Goal: Task Accomplishment & Management: Use online tool/utility

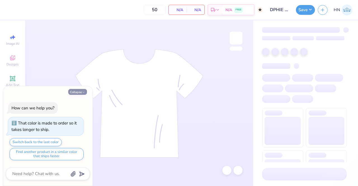
click at [69, 92] on button "Collapse" at bounding box center [77, 92] width 19 height 6
click at [77, 91] on button "Collapse" at bounding box center [77, 92] width 19 height 6
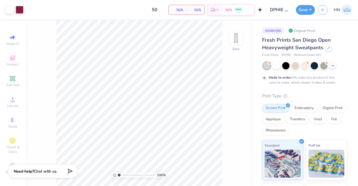
type textarea "x"
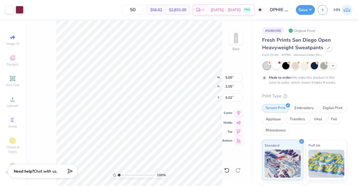
type input "5.02"
click at [238, 112] on icon at bounding box center [239, 113] width 8 height 7
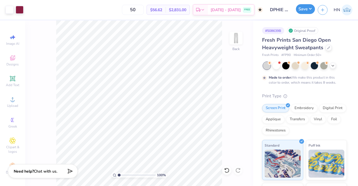
click at [303, 12] on button "Save" at bounding box center [305, 9] width 19 height 10
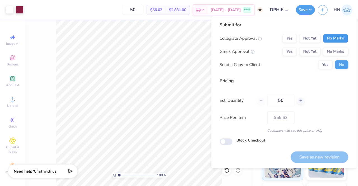
click at [330, 36] on button "No Marks" at bounding box center [335, 38] width 25 height 9
click at [293, 48] on button "Yes" at bounding box center [289, 51] width 15 height 9
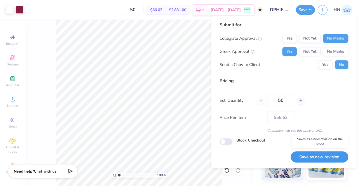
click at [331, 158] on button "Save as new revision" at bounding box center [320, 156] width 58 height 11
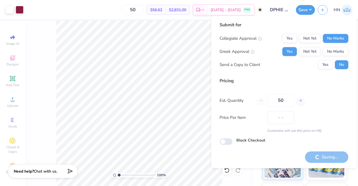
type input "$56.62"
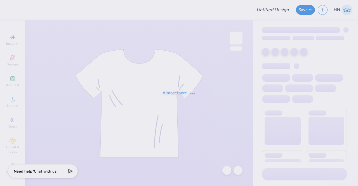
type input "DPHIE New Sets!"
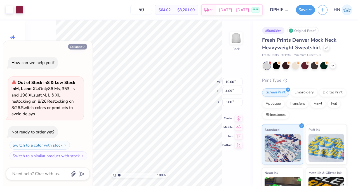
click at [76, 48] on button "Collapse" at bounding box center [77, 47] width 19 height 6
type textarea "x"
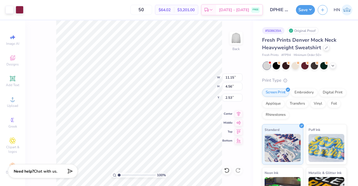
type input "11.15"
type input "4.56"
type input "2.53"
click at [238, 112] on icon at bounding box center [239, 113] width 4 height 5
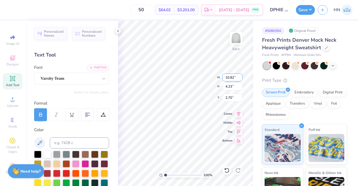
drag, startPoint x: 233, startPoint y: 79, endPoint x: 227, endPoint y: 76, distance: 7.2
click at [227, 76] on input "10.82" at bounding box center [232, 78] width 20 height 8
type input "11.00"
type input "4.30"
type input "2.66"
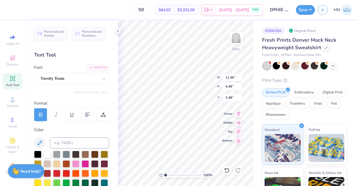
type input "11.46"
type input "4.48"
click at [240, 112] on icon at bounding box center [239, 113] width 4 height 5
click at [225, 171] on icon at bounding box center [227, 171] width 6 height 6
type input "2.48"
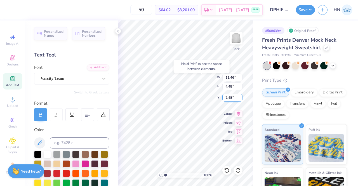
click at [228, 98] on input "2.48" at bounding box center [232, 98] width 20 height 8
click at [219, 98] on div "100 % Back W 11.46 11.46 " H 4.48 4.48 " Y 2.48 2.48 " Center Middle Top Bottom" at bounding box center [185, 103] width 135 height 166
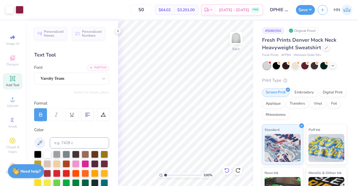
click at [229, 170] on div at bounding box center [226, 170] width 9 height 9
click at [229, 170] on icon at bounding box center [227, 171] width 6 height 6
type input "12.20"
type input "4.99"
drag, startPoint x: 233, startPoint y: 96, endPoint x: 225, endPoint y: 93, distance: 8.5
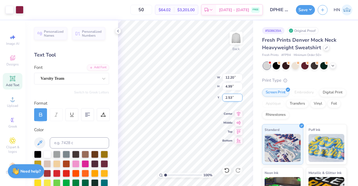
click at [224, 96] on input "2.53" at bounding box center [232, 98] width 20 height 8
type input "3.00"
click at [229, 171] on icon at bounding box center [226, 170] width 5 height 5
click at [227, 173] on icon at bounding box center [227, 171] width 6 height 6
type input "2.67"
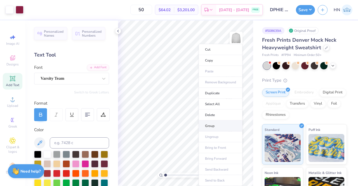
click at [213, 123] on li "Group" at bounding box center [221, 126] width 44 height 11
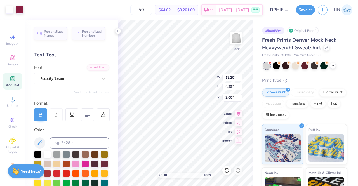
type input "3.00"
click at [239, 113] on icon at bounding box center [239, 113] width 4 height 5
drag, startPoint x: 235, startPoint y: 77, endPoint x: 227, endPoint y: 76, distance: 7.4
click at [227, 76] on input "12.20" at bounding box center [232, 78] width 20 height 8
type input "11.40"
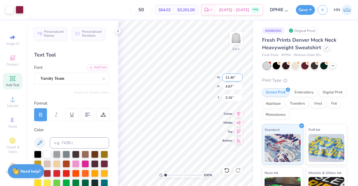
type input "4.67"
type input "3.16"
click at [232, 97] on input "3.16" at bounding box center [232, 98] width 20 height 8
type input "3.00"
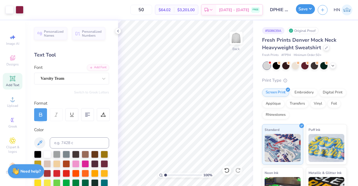
click at [304, 11] on button "Save" at bounding box center [305, 9] width 19 height 10
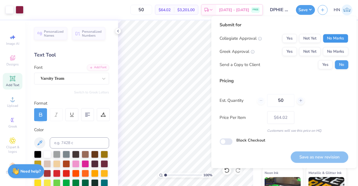
click at [339, 37] on button "No Marks" at bounding box center [335, 38] width 25 height 9
click at [338, 48] on button "No Marks" at bounding box center [335, 51] width 25 height 9
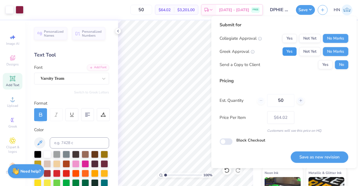
click at [289, 50] on button "Yes" at bounding box center [289, 51] width 15 height 9
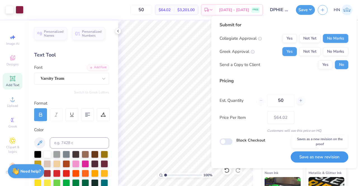
click at [310, 159] on button "Save as new revision" at bounding box center [320, 156] width 58 height 11
type input "– –"
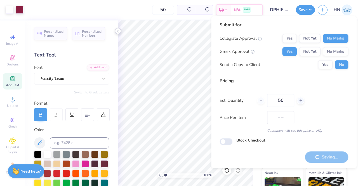
click at [119, 31] on icon at bounding box center [118, 31] width 4 height 4
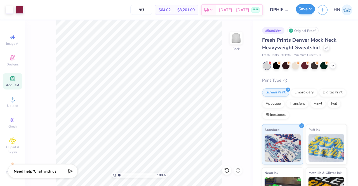
click at [315, 11] on div "Save" at bounding box center [305, 10] width 19 height 10
click at [308, 11] on button "Save" at bounding box center [305, 9] width 19 height 10
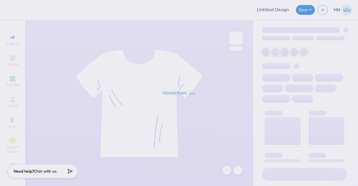
type input "DPHIE New Sets!"
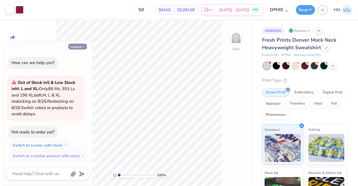
click at [80, 48] on button "Collapse" at bounding box center [77, 47] width 19 height 6
type textarea "x"
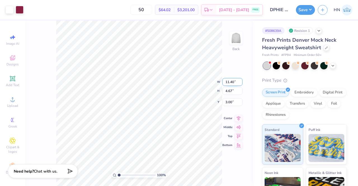
drag, startPoint x: 234, startPoint y: 83, endPoint x: 228, endPoint y: 82, distance: 5.9
click at [228, 81] on input "11.40" at bounding box center [232, 82] width 20 height 8
type input "12.00"
type input "4.91"
type input "2.88"
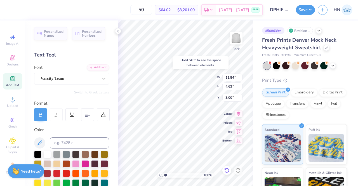
click at [229, 170] on icon at bounding box center [226, 170] width 5 height 5
type input "3.02"
click at [224, 169] on div at bounding box center [226, 170] width 9 height 9
click at [232, 98] on input "3.13" at bounding box center [232, 98] width 20 height 8
type input "3.00"
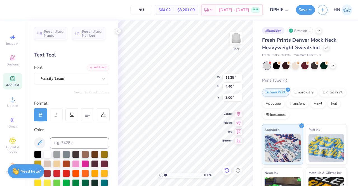
click at [226, 173] on icon at bounding box center [226, 170] width 5 height 5
drag, startPoint x: 233, startPoint y: 79, endPoint x: 226, endPoint y: 78, distance: 6.7
click at [226, 78] on input "11.40" at bounding box center [232, 78] width 20 height 8
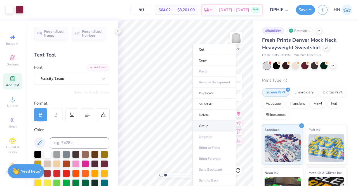
click at [204, 123] on li "Group" at bounding box center [215, 126] width 44 height 11
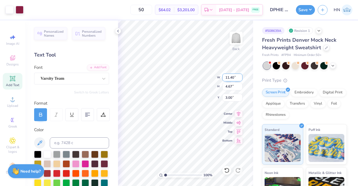
drag, startPoint x: 233, startPoint y: 76, endPoint x: 229, endPoint y: 78, distance: 5.0
click at [229, 78] on input "11.40" at bounding box center [232, 78] width 20 height 8
click at [237, 75] on input "12" at bounding box center [232, 78] width 20 height 8
click at [239, 111] on icon at bounding box center [239, 114] width 8 height 7
click at [230, 78] on input "12" at bounding box center [232, 78] width 20 height 8
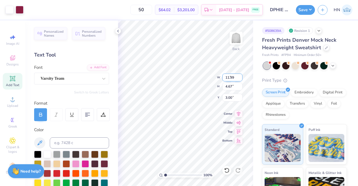
click at [240, 79] on input "11.99" at bounding box center [232, 78] width 20 height 8
click at [240, 79] on input "11.98" at bounding box center [232, 78] width 20 height 8
type input "11.99"
click at [240, 76] on input "11.99" at bounding box center [232, 78] width 20 height 8
click at [224, 169] on div at bounding box center [226, 170] width 9 height 9
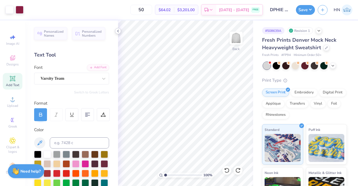
click at [119, 31] on icon at bounding box center [118, 31] width 4 height 4
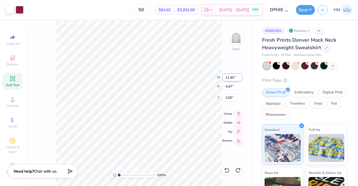
drag, startPoint x: 234, startPoint y: 76, endPoint x: 229, endPoint y: 74, distance: 6.2
click at [229, 74] on input "11.40" at bounding box center [232, 78] width 20 height 8
type input "12.00"
type input "4.91"
type input "2.88"
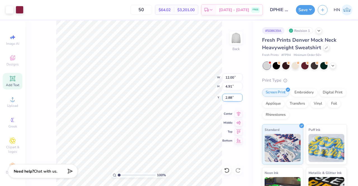
drag, startPoint x: 234, startPoint y: 98, endPoint x: 224, endPoint y: 96, distance: 11.0
click at [224, 96] on input "2.88" at bounding box center [232, 98] width 20 height 8
type input "3.00"
click at [239, 112] on icon at bounding box center [239, 113] width 8 height 7
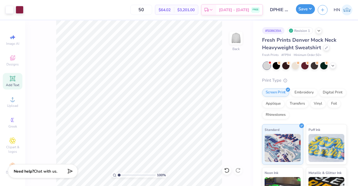
click at [300, 13] on button "Save" at bounding box center [305, 9] width 19 height 10
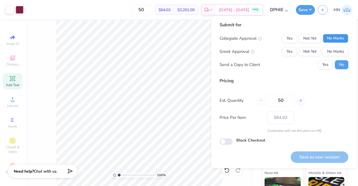
click at [329, 39] on button "No Marks" at bounding box center [335, 38] width 25 height 9
click at [292, 53] on button "Yes" at bounding box center [289, 51] width 15 height 9
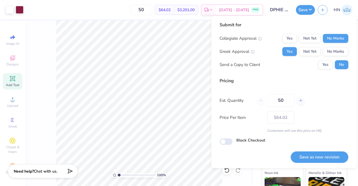
click at [325, 160] on button "Save as new revision" at bounding box center [320, 156] width 58 height 11
type input "$64.02"
